Goal: Task Accomplishment & Management: Use online tool/utility

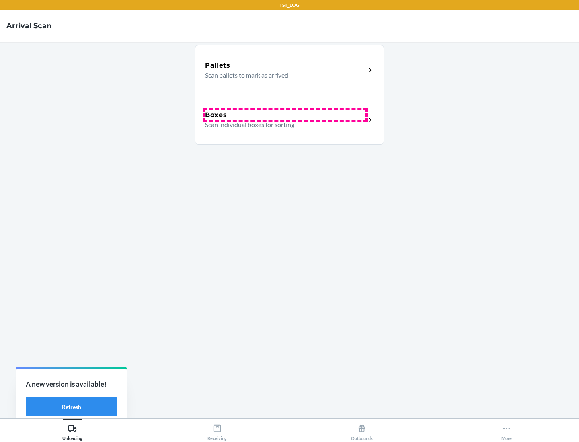
click at [285, 115] on div "Boxes" at bounding box center [285, 115] width 160 height 10
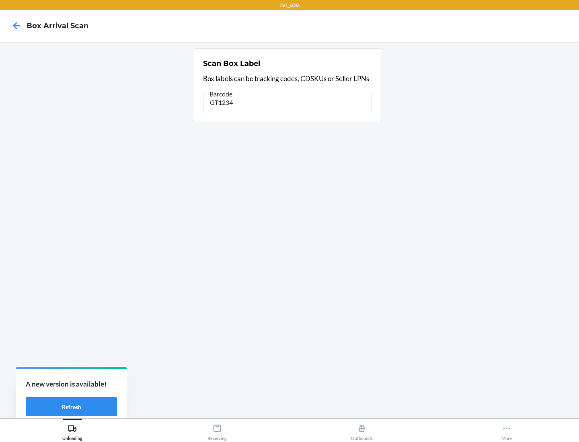
type input "GT1234"
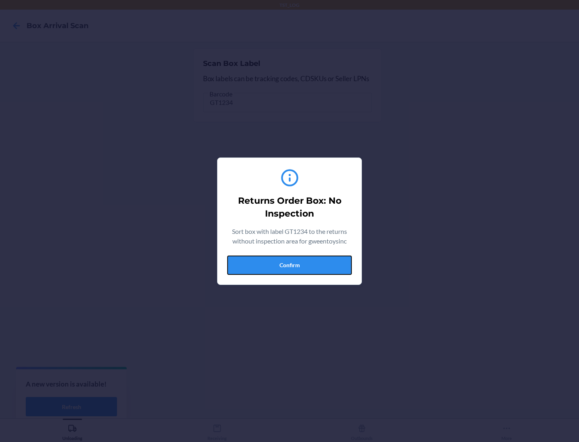
click at [289, 265] on button "Confirm" at bounding box center [289, 265] width 125 height 19
